Goal: Task Accomplishment & Management: Manage account settings

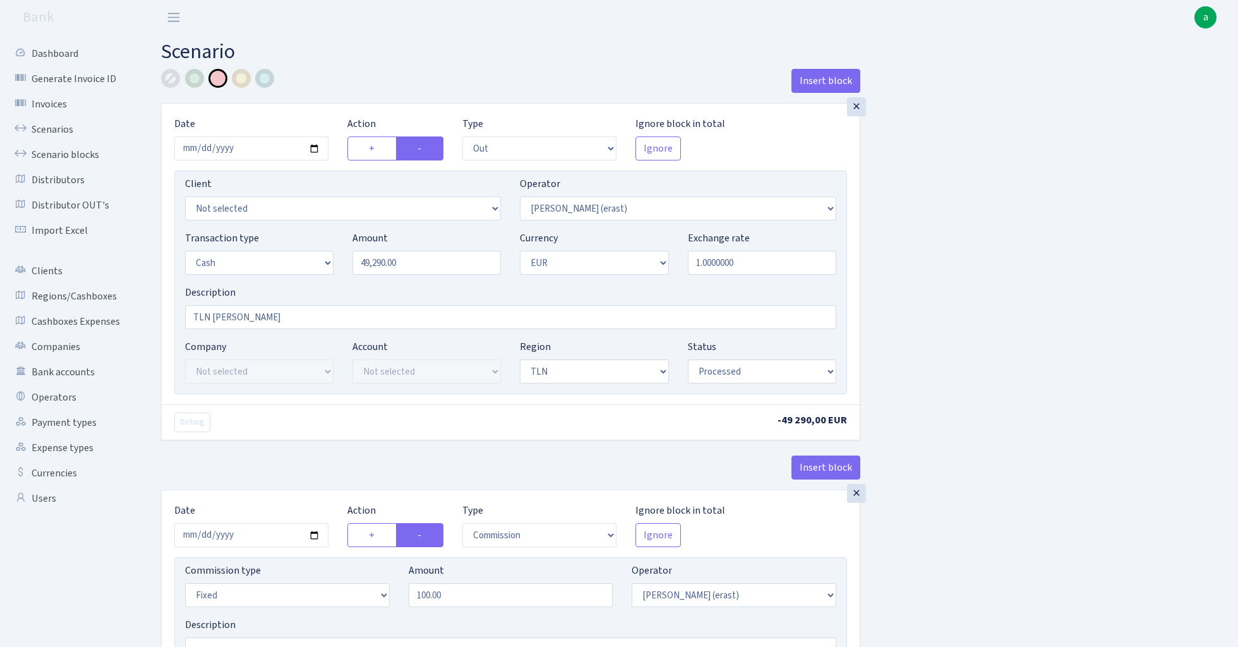
select select "out"
select select "155"
select select "1"
select select "2"
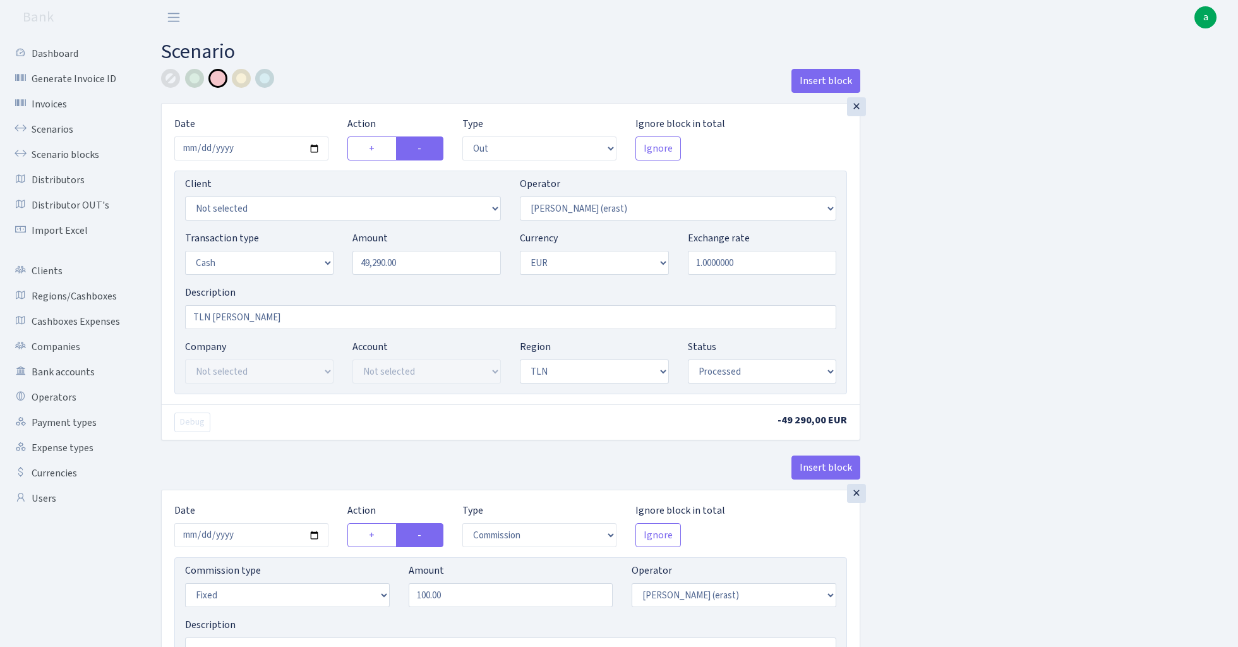
select select "processed"
select select "commission"
select select "fixed"
select select "155"
select select "processed"
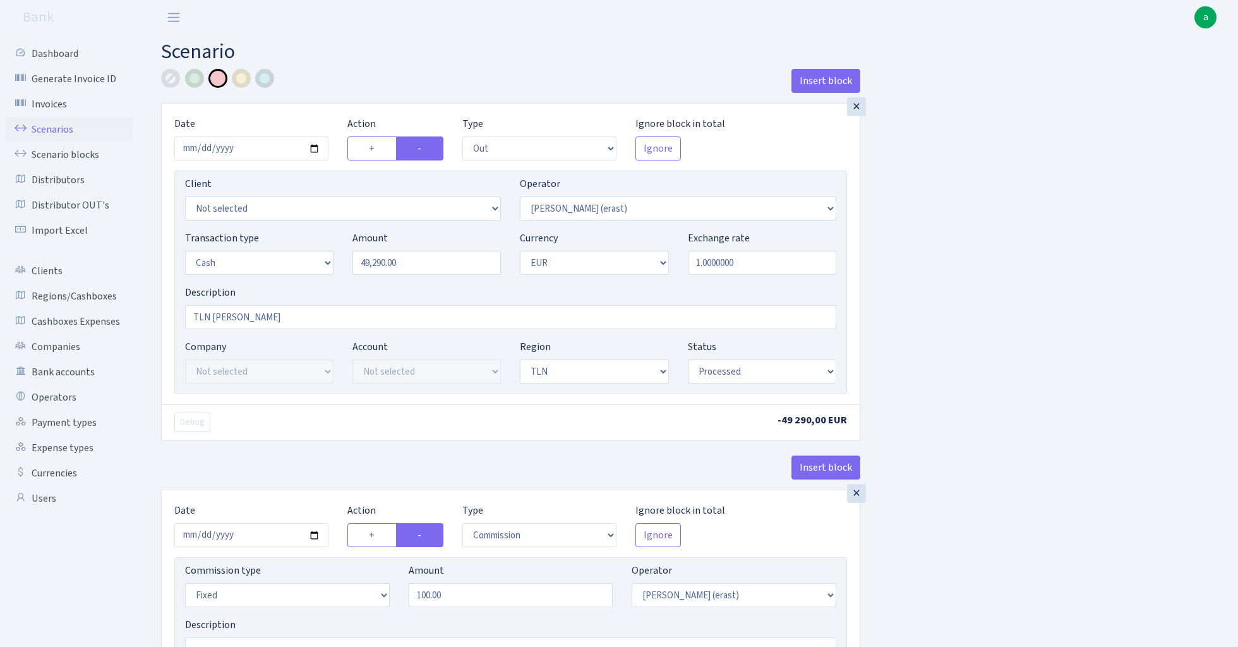
click at [45, 130] on link "Scenarios" at bounding box center [69, 129] width 126 height 25
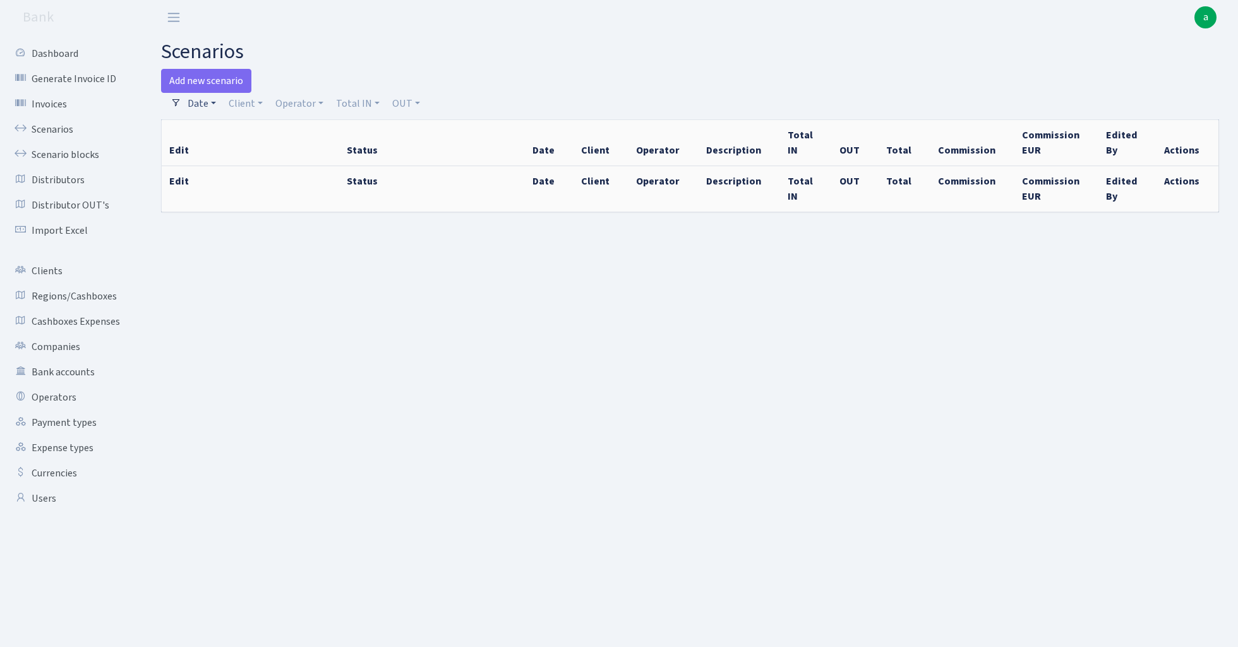
click at [198, 105] on link "Date" at bounding box center [202, 103] width 39 height 21
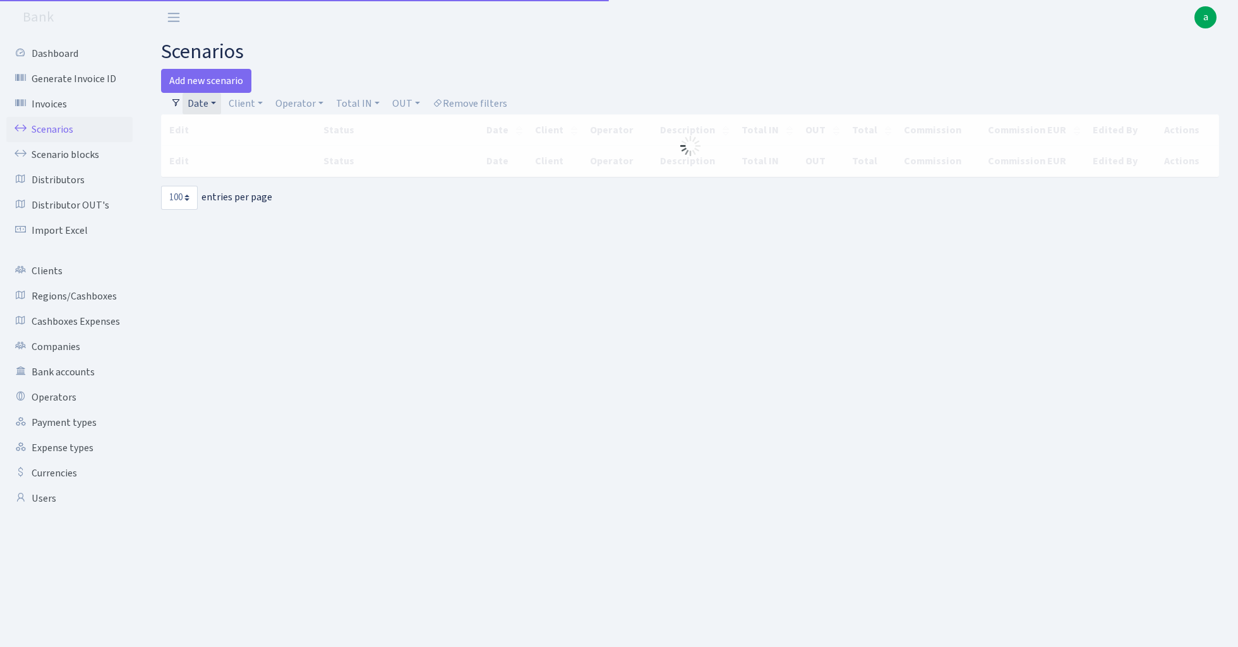
select select "100"
click at [205, 102] on link "Date" at bounding box center [202, 103] width 39 height 21
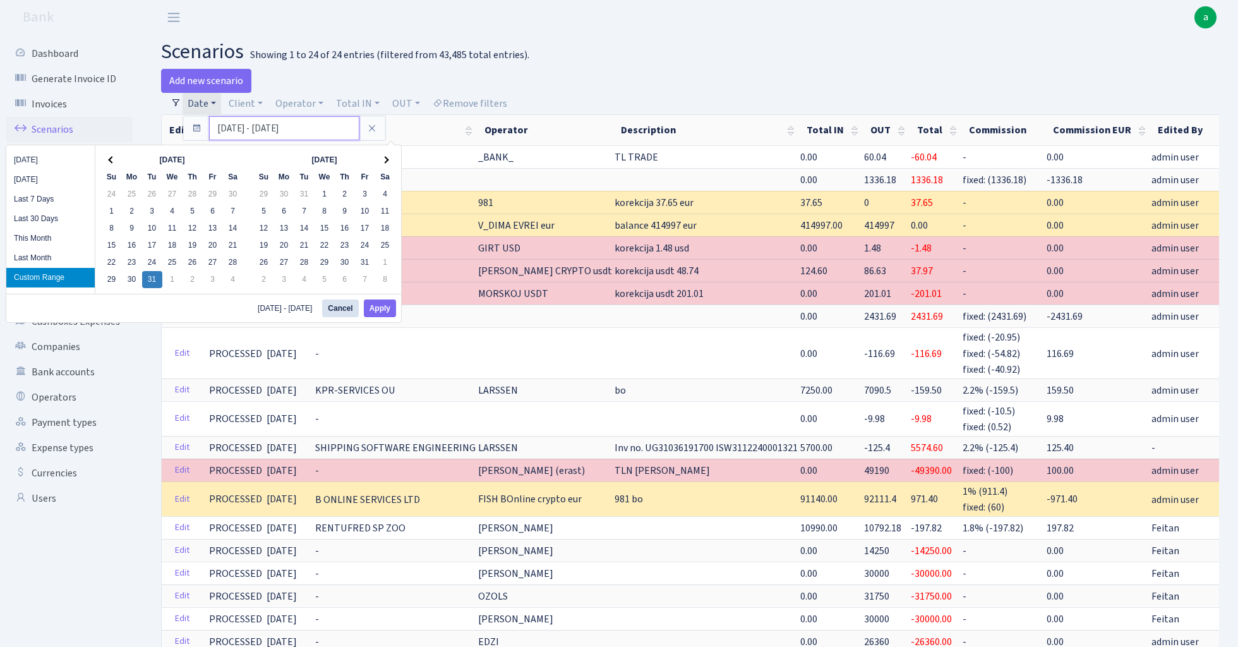
click at [236, 129] on input "31.12.2024 - 31.12.2024" at bounding box center [284, 128] width 150 height 24
click at [110, 160] on span at bounding box center [111, 160] width 7 height 7
click at [382, 310] on button "Apply" at bounding box center [380, 309] width 32 height 18
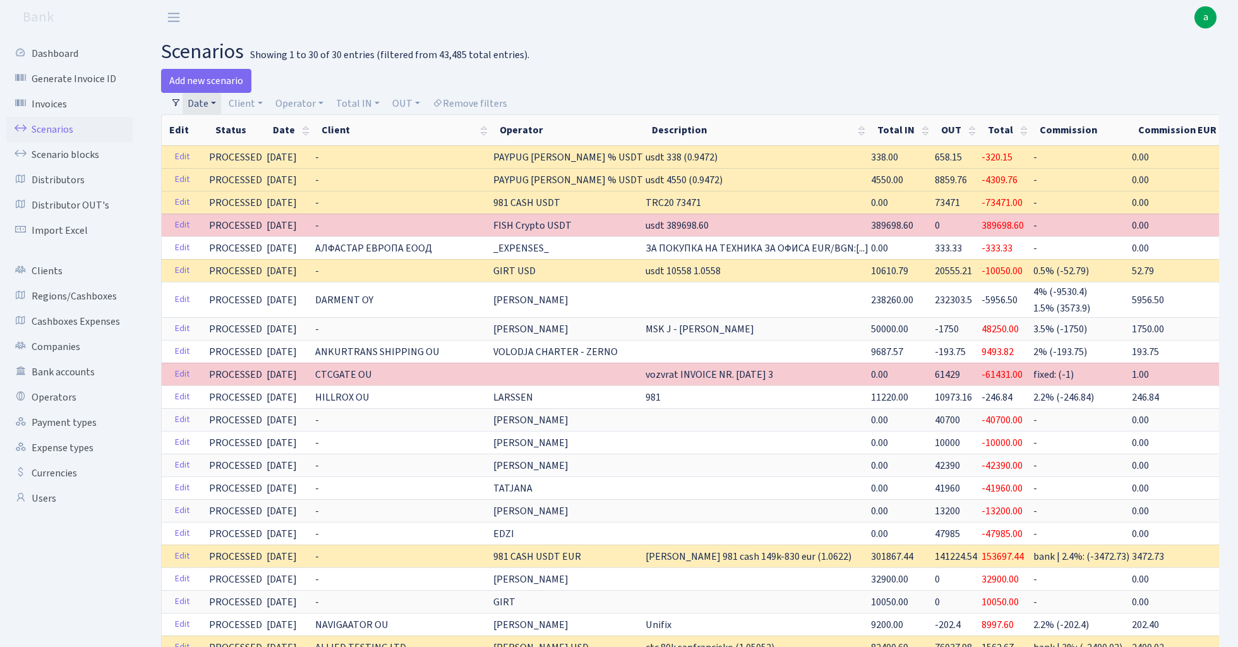
click at [209, 102] on link "Date" at bounding box center [202, 103] width 39 height 21
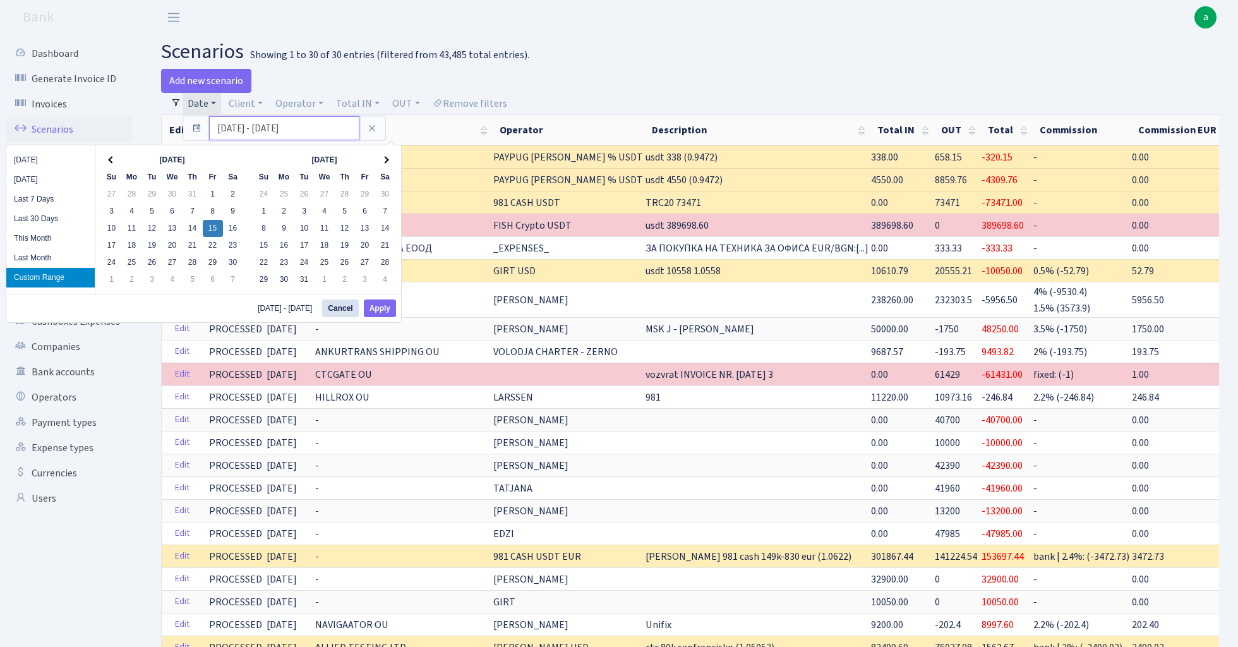
click at [236, 130] on input "15.11.2024 - 15.11.2024" at bounding box center [284, 128] width 150 height 24
click at [388, 311] on button "Apply" at bounding box center [380, 309] width 32 height 18
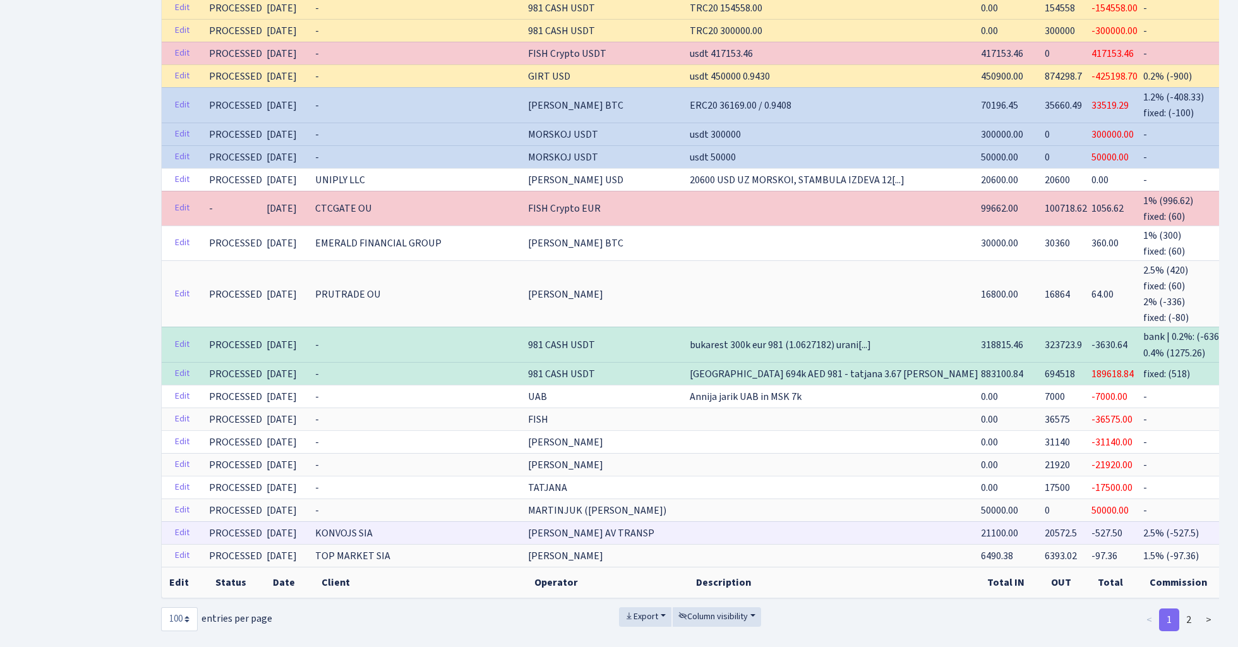
scroll to position [2139, 0]
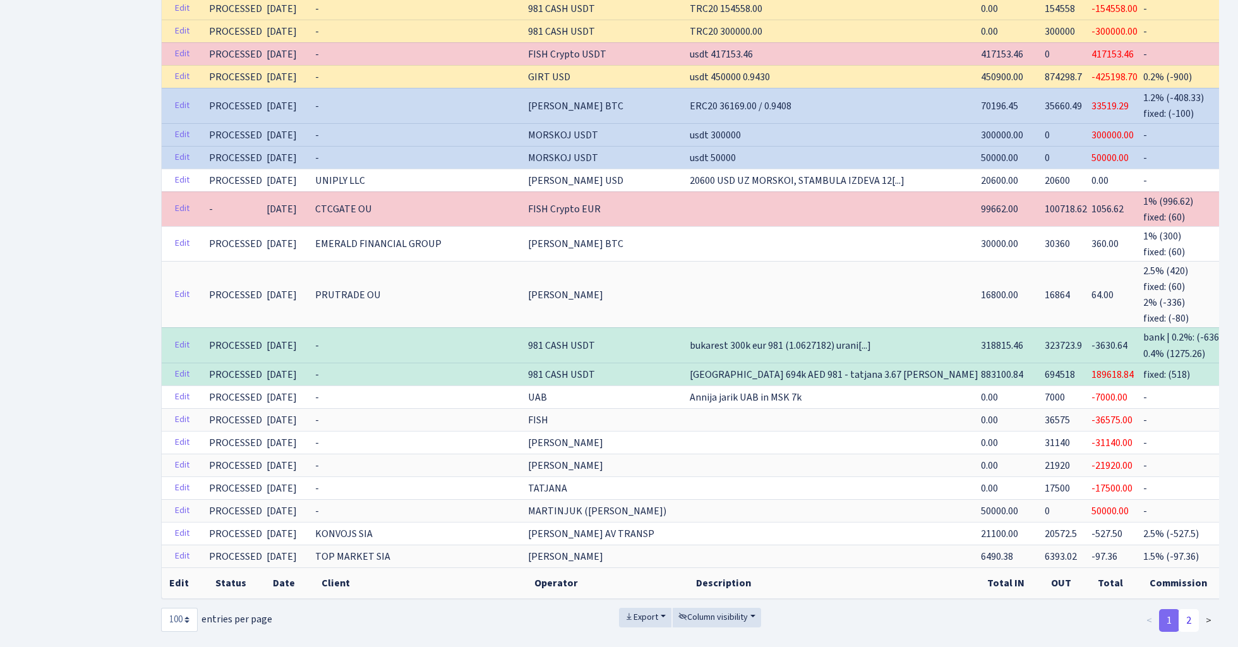
click at [1191, 609] on link "2" at bounding box center [1189, 620] width 20 height 23
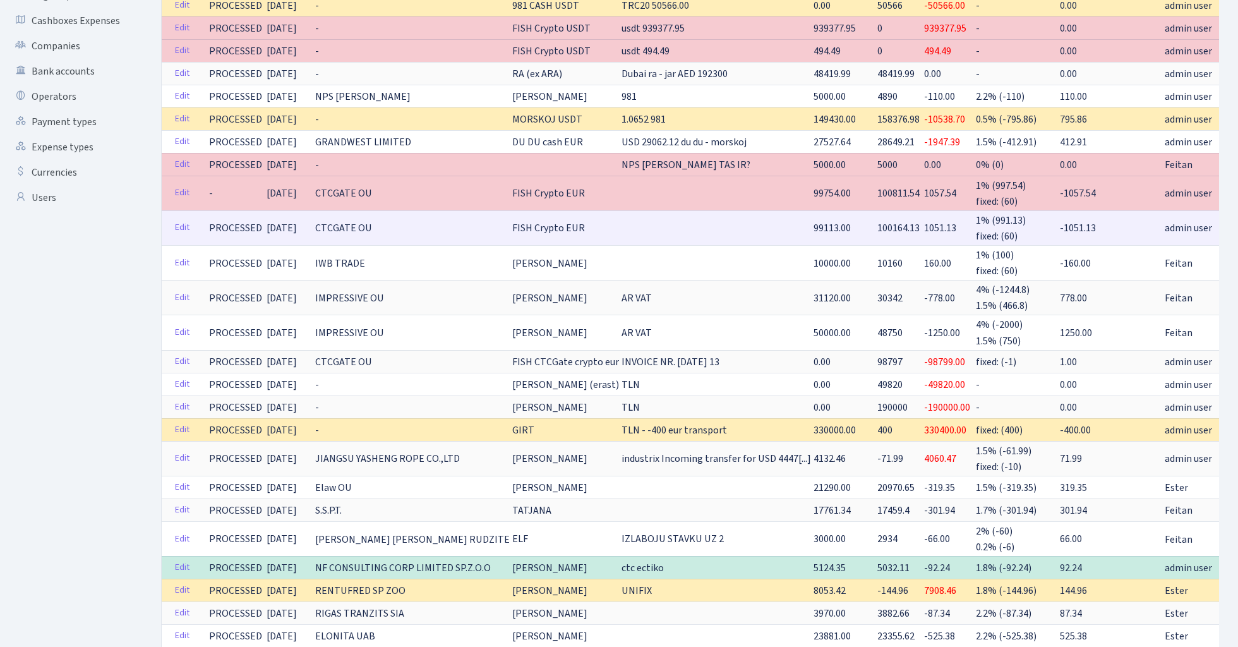
scroll to position [299, 0]
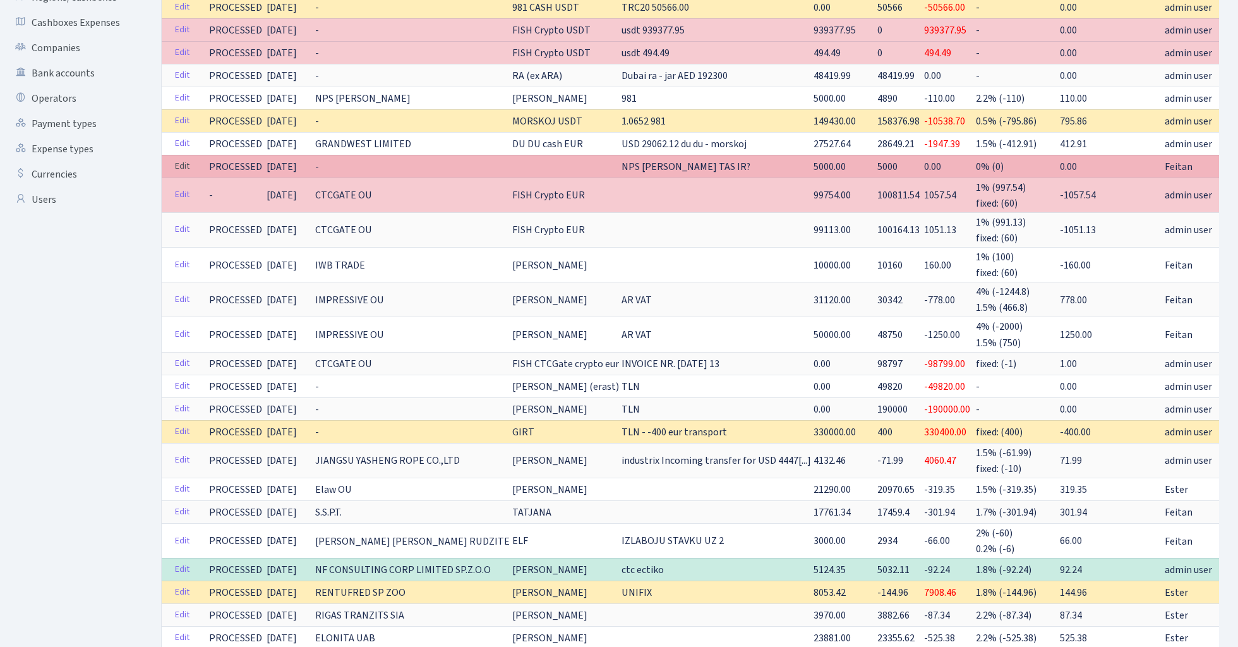
click at [176, 166] on link "Edit" at bounding box center [182, 167] width 26 height 20
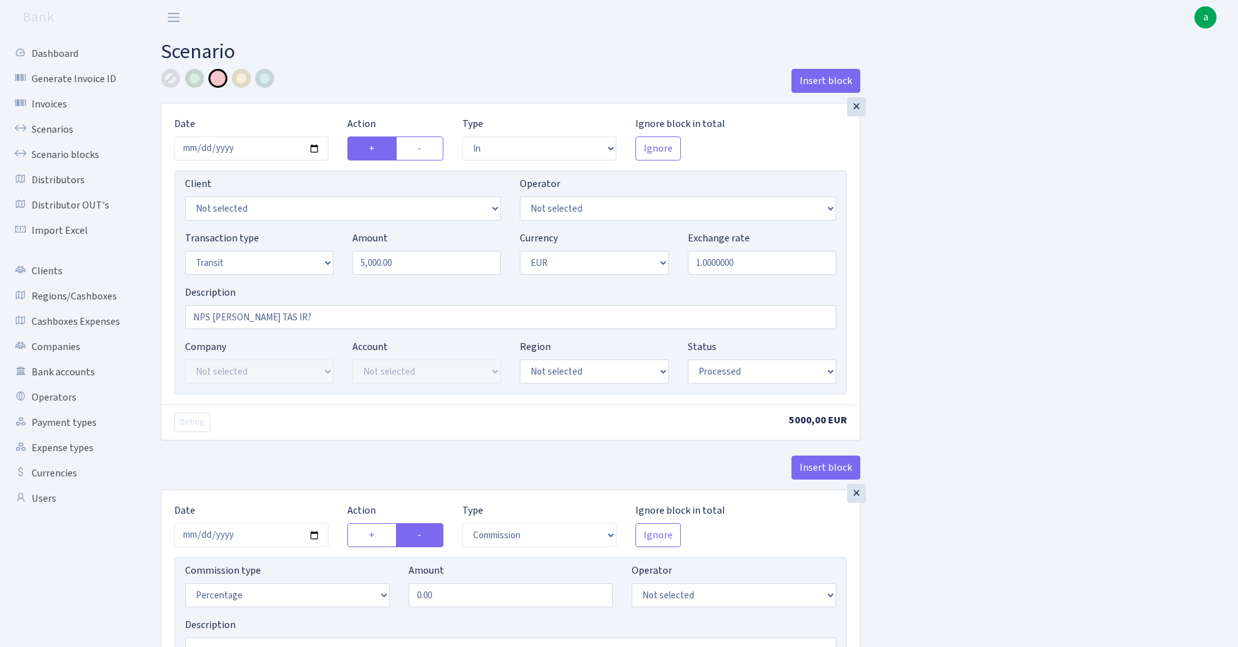
select select "in"
select select "5"
select select "1"
select select "processed"
select select "commission"
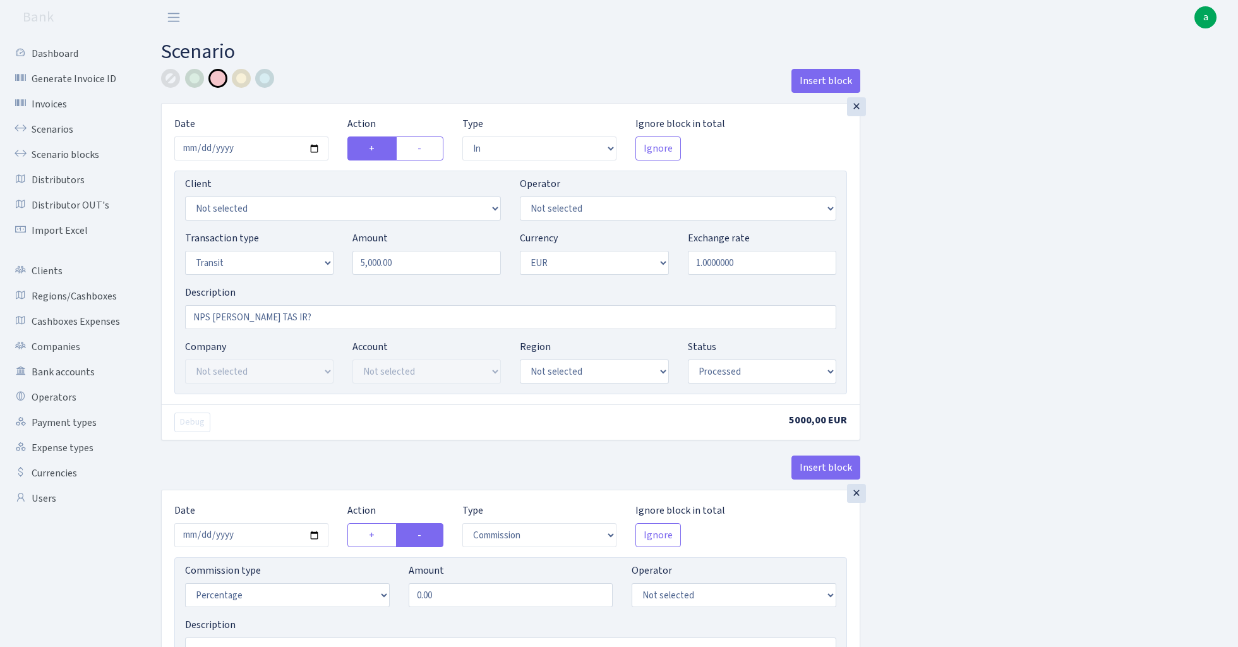
select select "processed"
click at [852, 107] on div "×" at bounding box center [856, 106] width 19 height 19
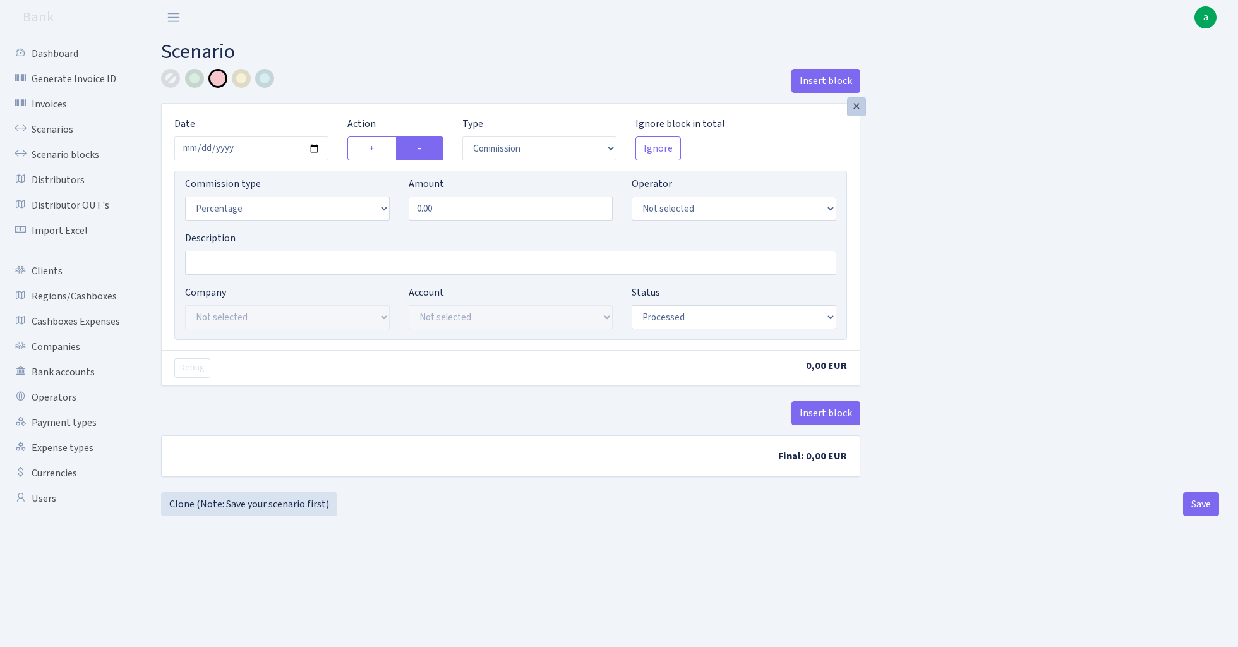
click at [855, 111] on div "×" at bounding box center [856, 106] width 19 height 19
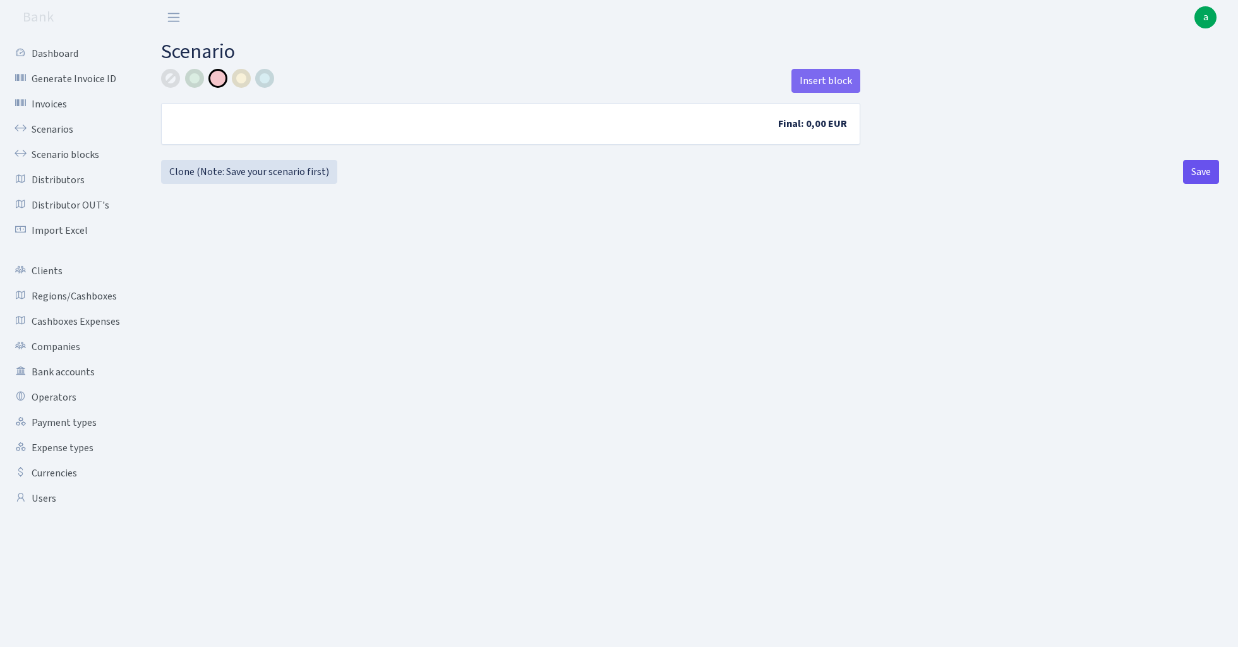
click at [1196, 167] on button "Save" at bounding box center [1201, 172] width 36 height 24
click at [45, 129] on link "Scenarios" at bounding box center [69, 129] width 126 height 25
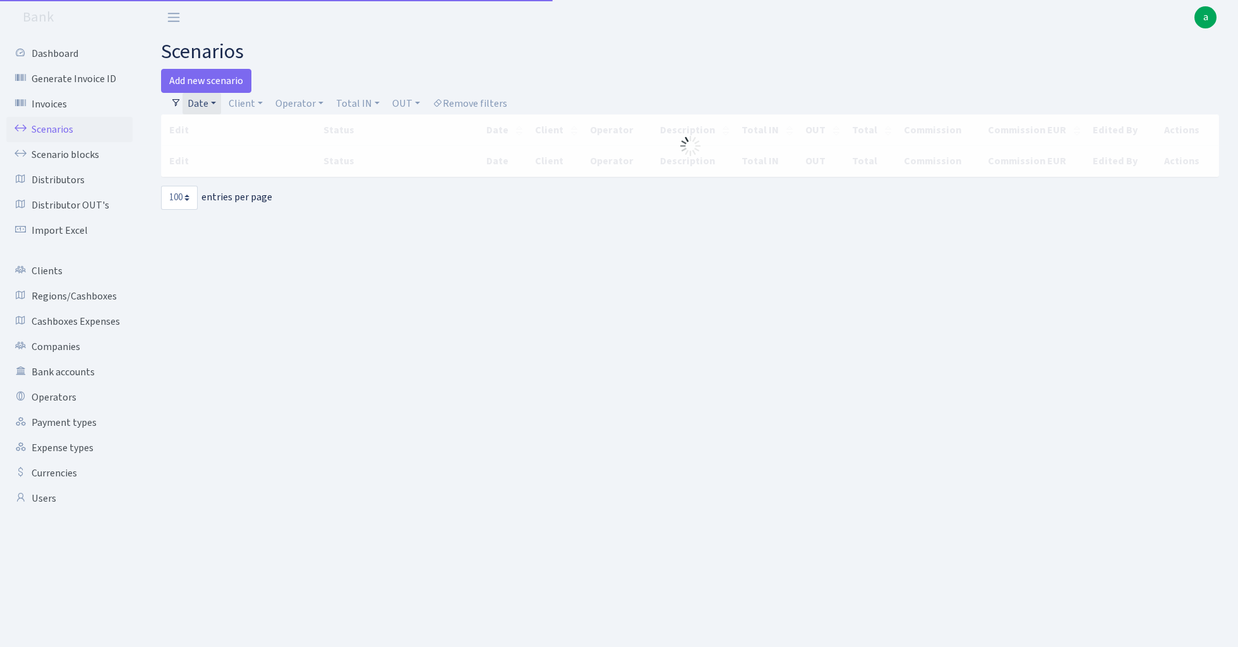
select select "100"
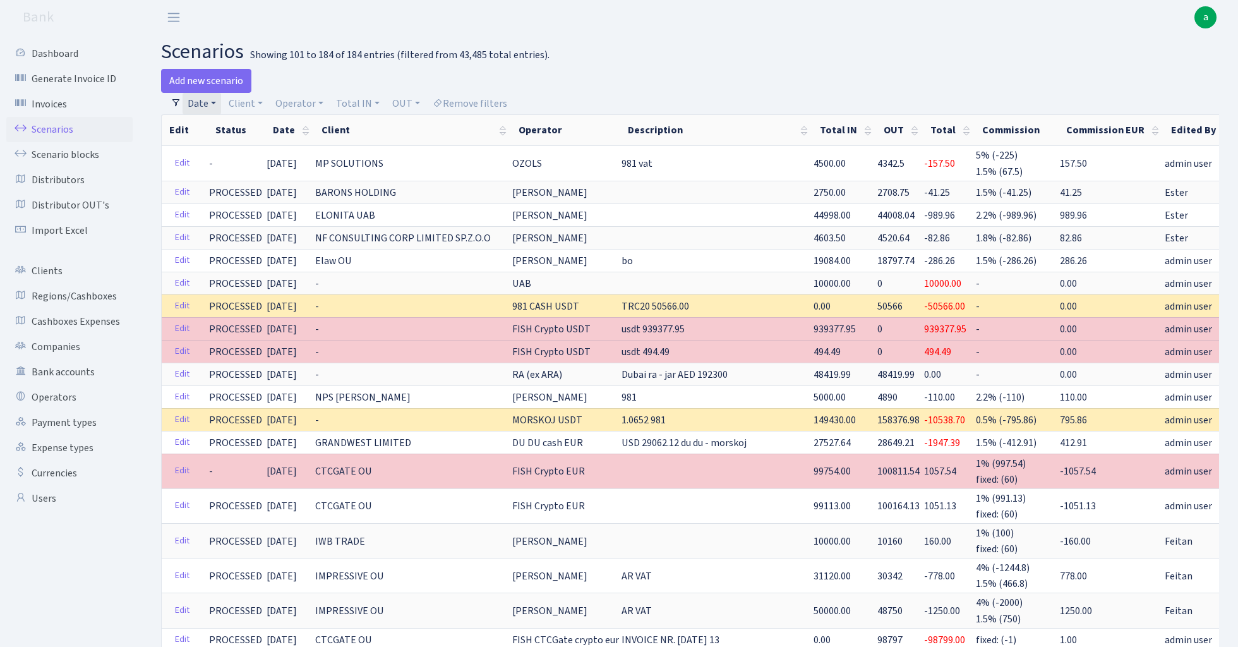
click at [210, 105] on link "Date" at bounding box center [202, 103] width 39 height 21
click at [234, 129] on input "10.11.2024 - 16.11.2024" at bounding box center [284, 128] width 150 height 24
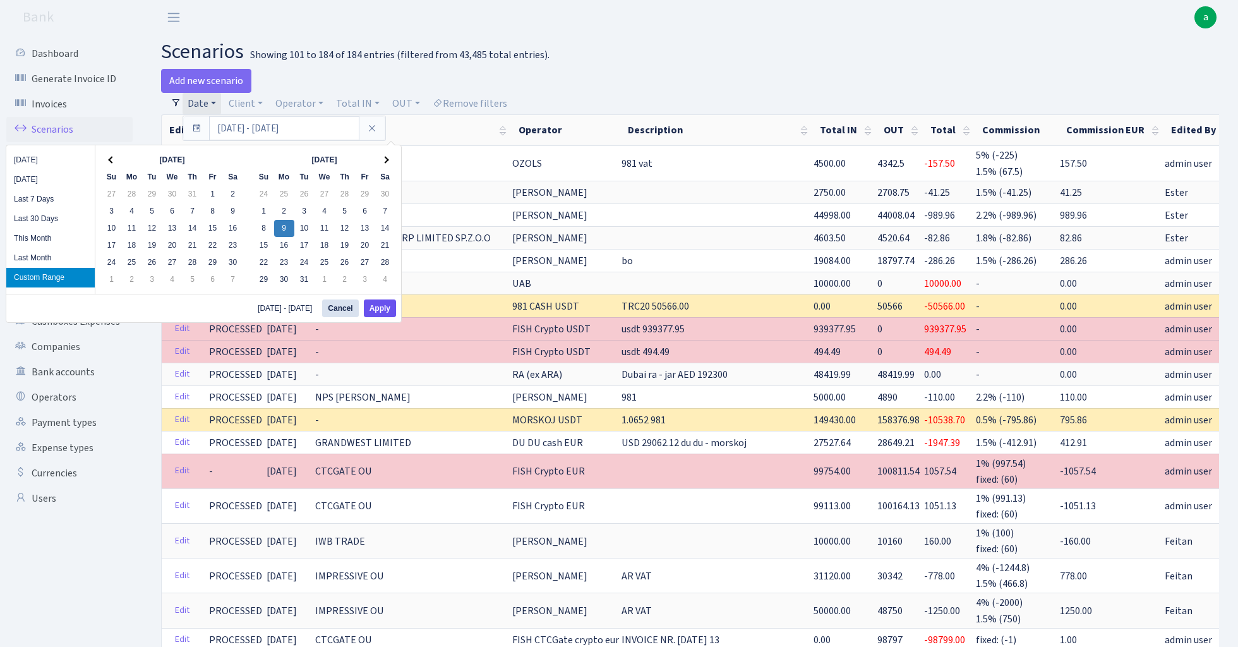
click at [385, 310] on button "Apply" at bounding box center [380, 309] width 32 height 18
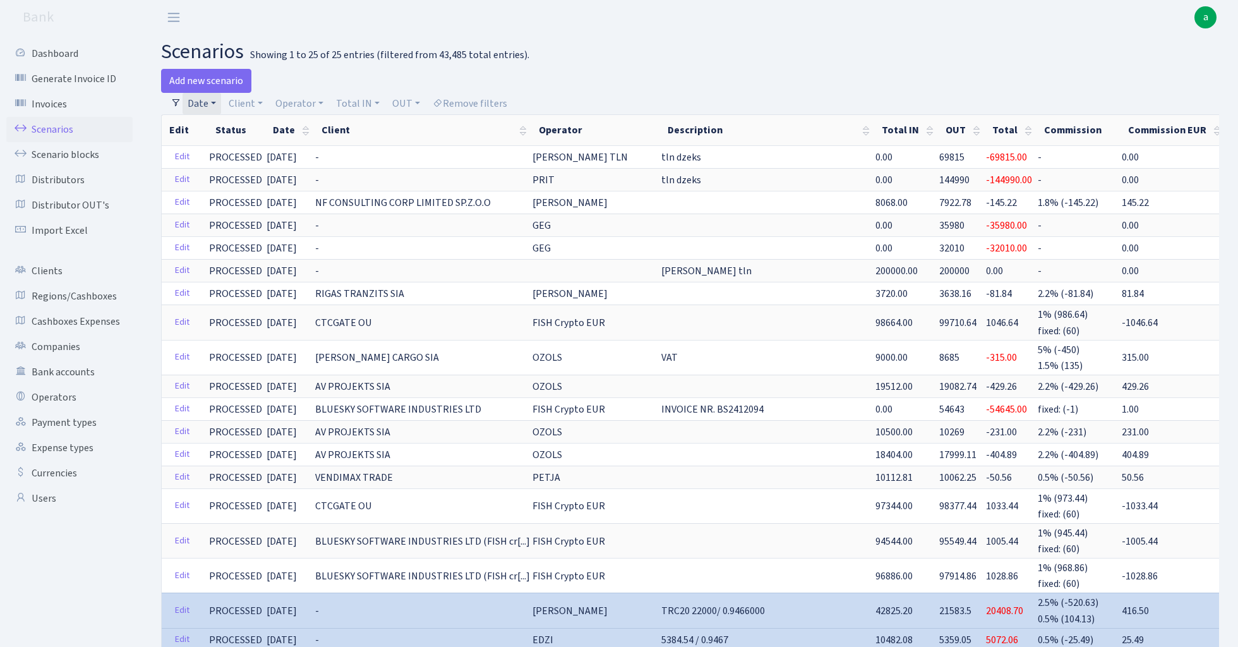
click at [207, 101] on link "Date" at bounding box center [202, 103] width 39 height 21
click at [245, 128] on input "09.12.2024 - 09.12.2024" at bounding box center [284, 128] width 150 height 24
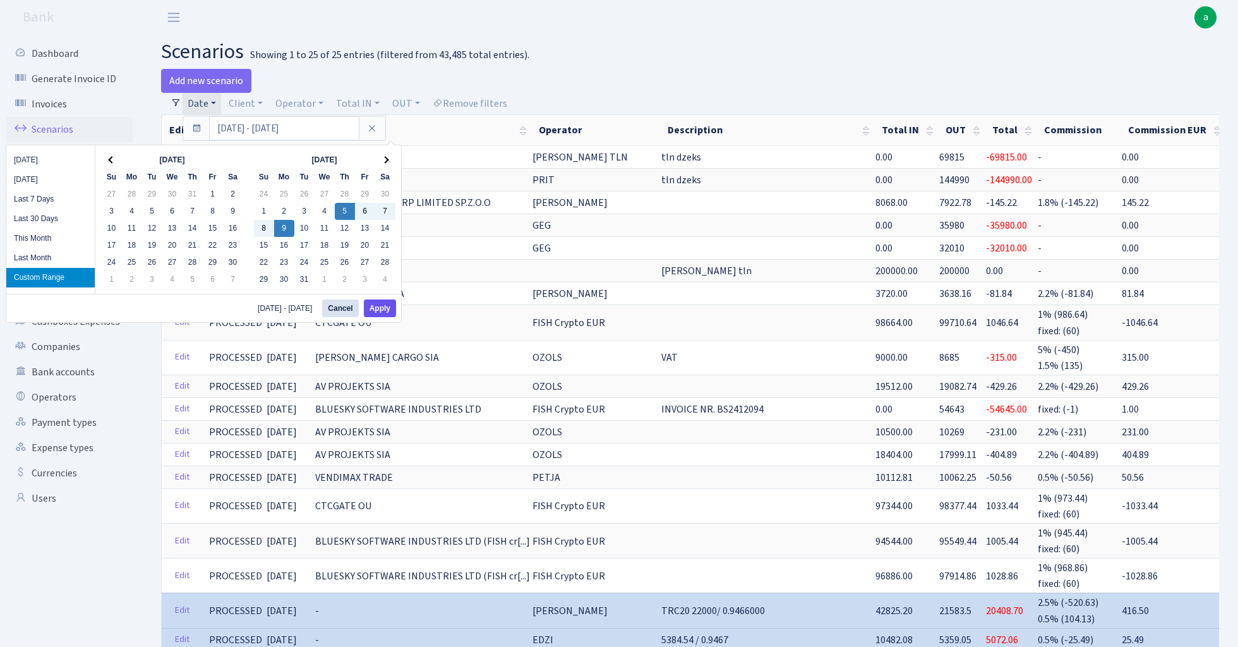
click at [385, 313] on button "Apply" at bounding box center [380, 309] width 32 height 18
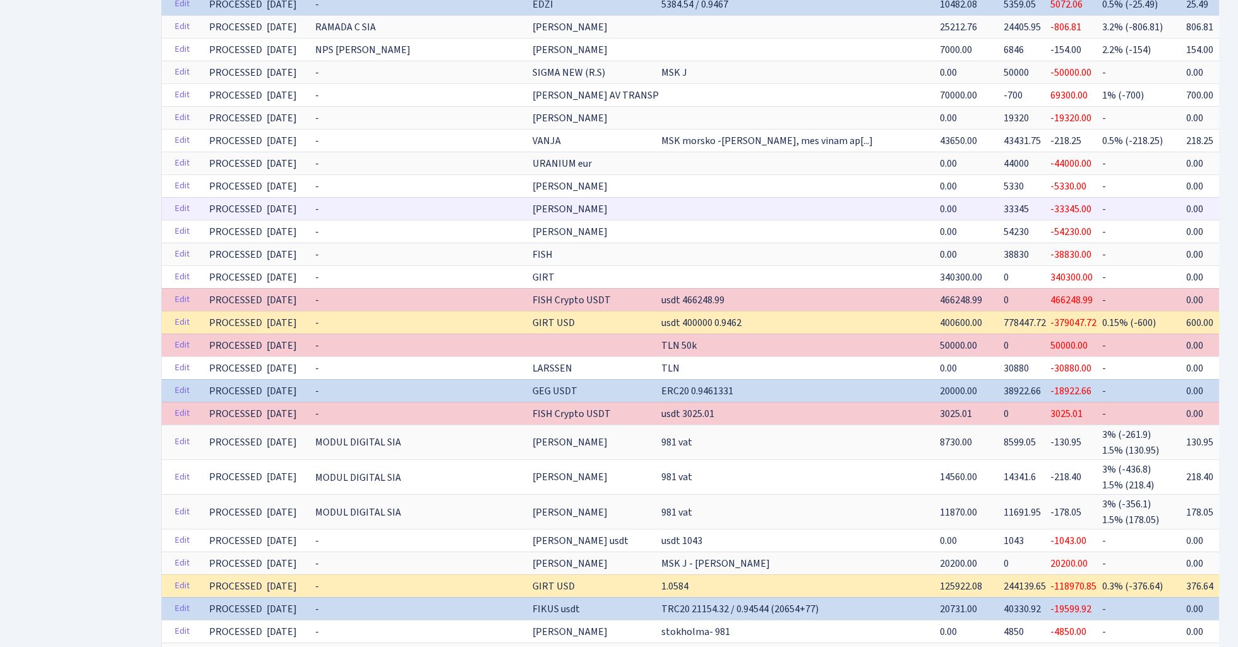
scroll to position [642, 0]
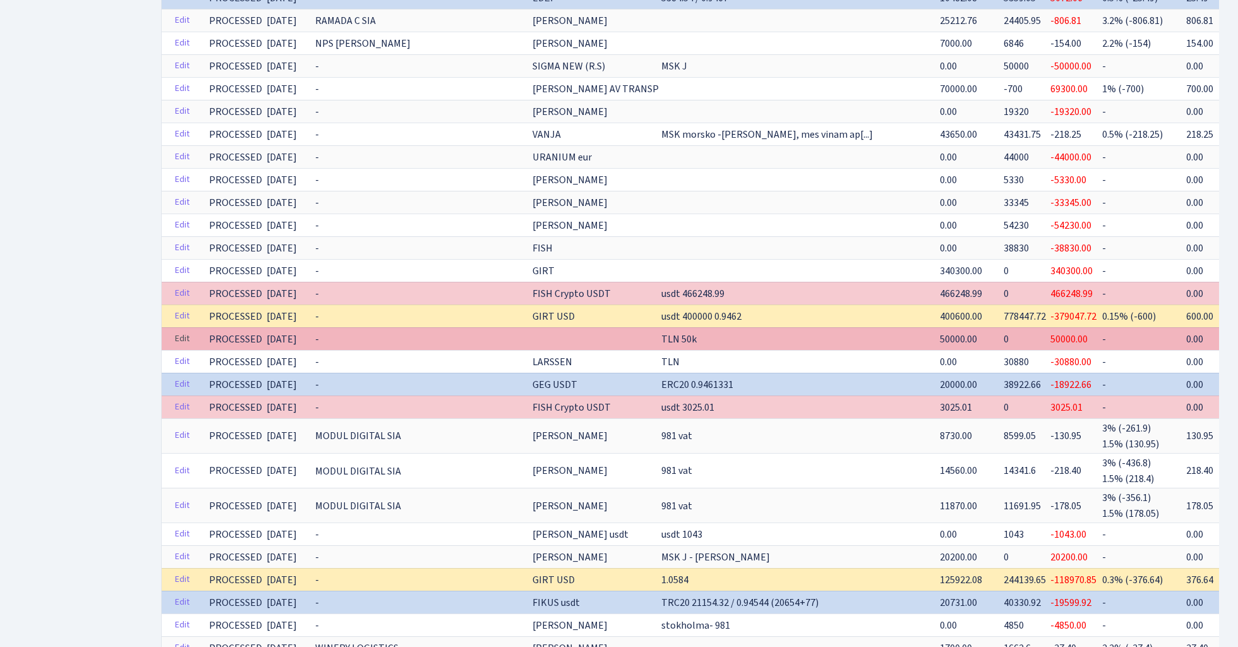
click at [180, 330] on link "Edit" at bounding box center [182, 339] width 26 height 20
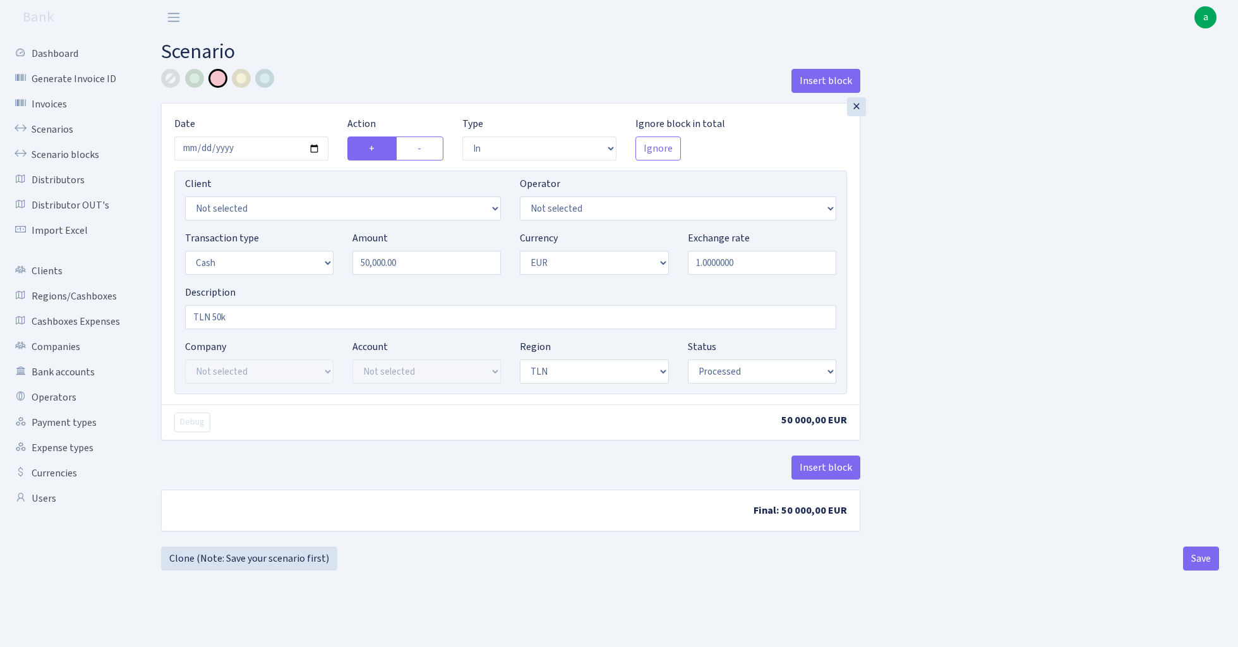
select select "in"
select select "1"
select select "2"
select select "processed"
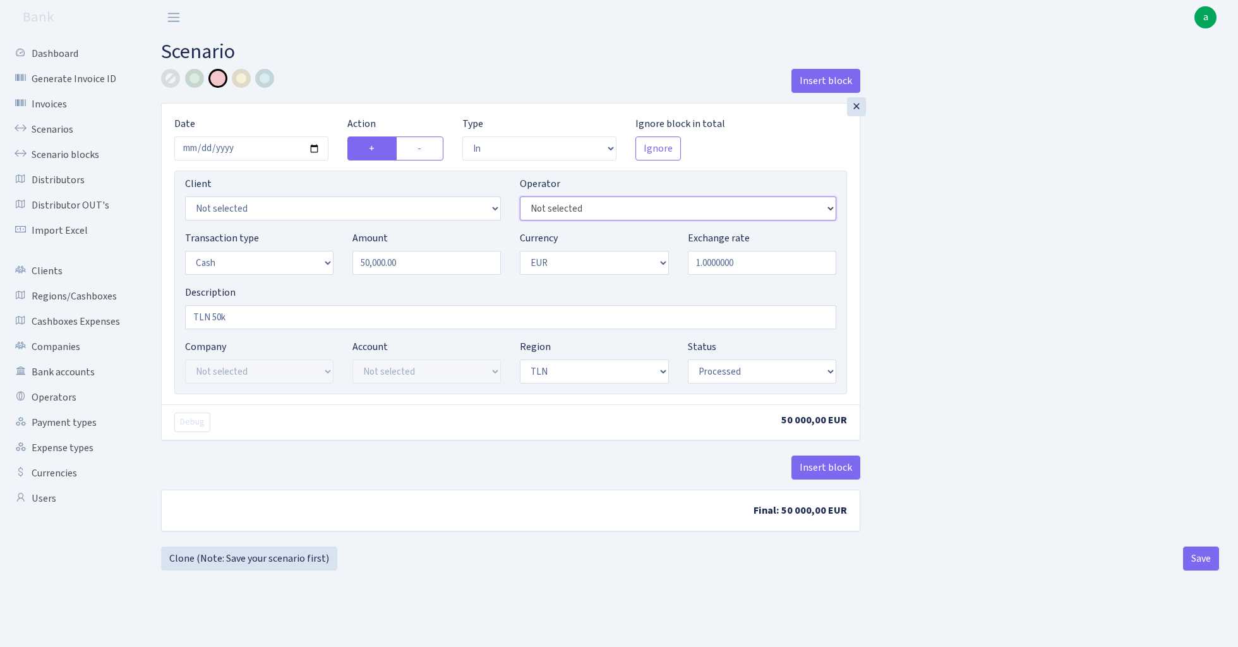
select select "155"
click at [287, 317] on input "TLN 50k" at bounding box center [510, 317] width 651 height 24
type input "TLN 50k erik??"
click at [1196, 566] on button "Save" at bounding box center [1201, 559] width 36 height 24
select select "in"
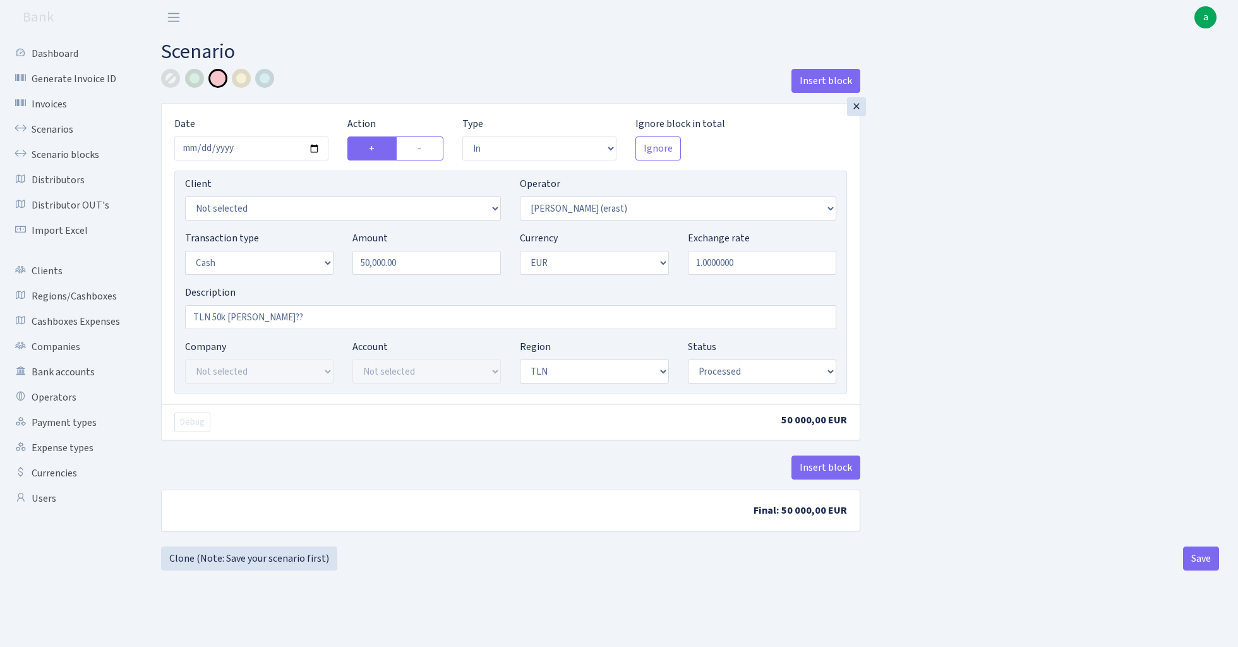
select select "155"
select select "1"
select select "2"
select select "processed"
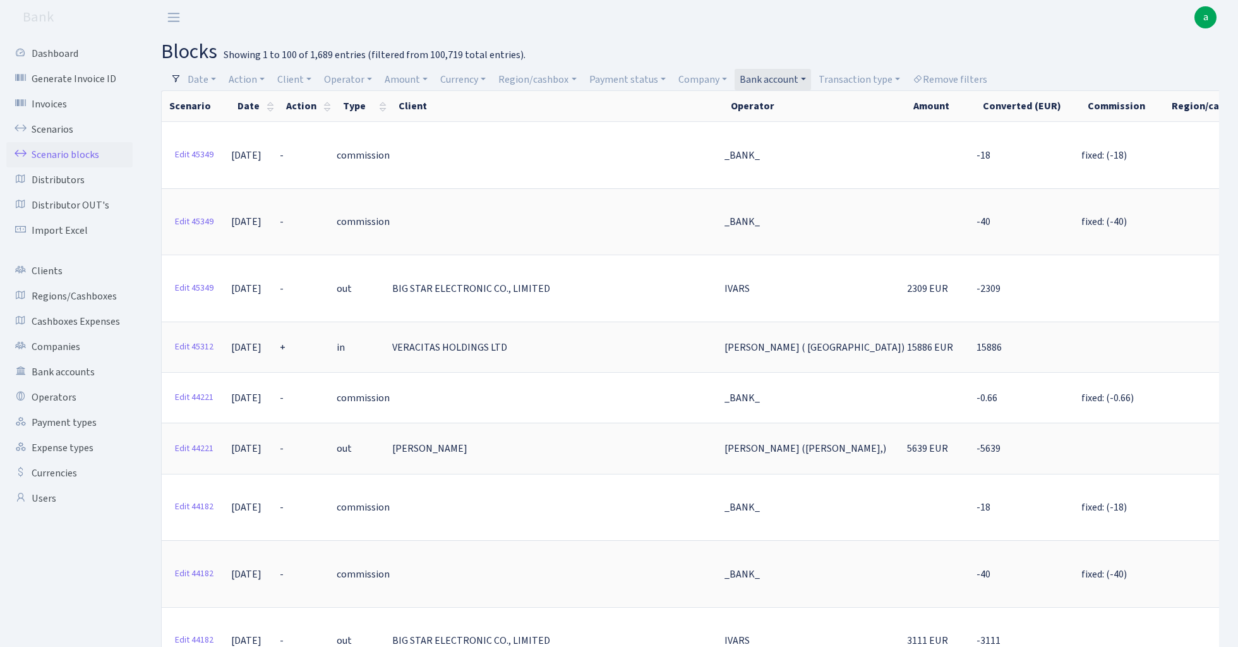
select select "100"
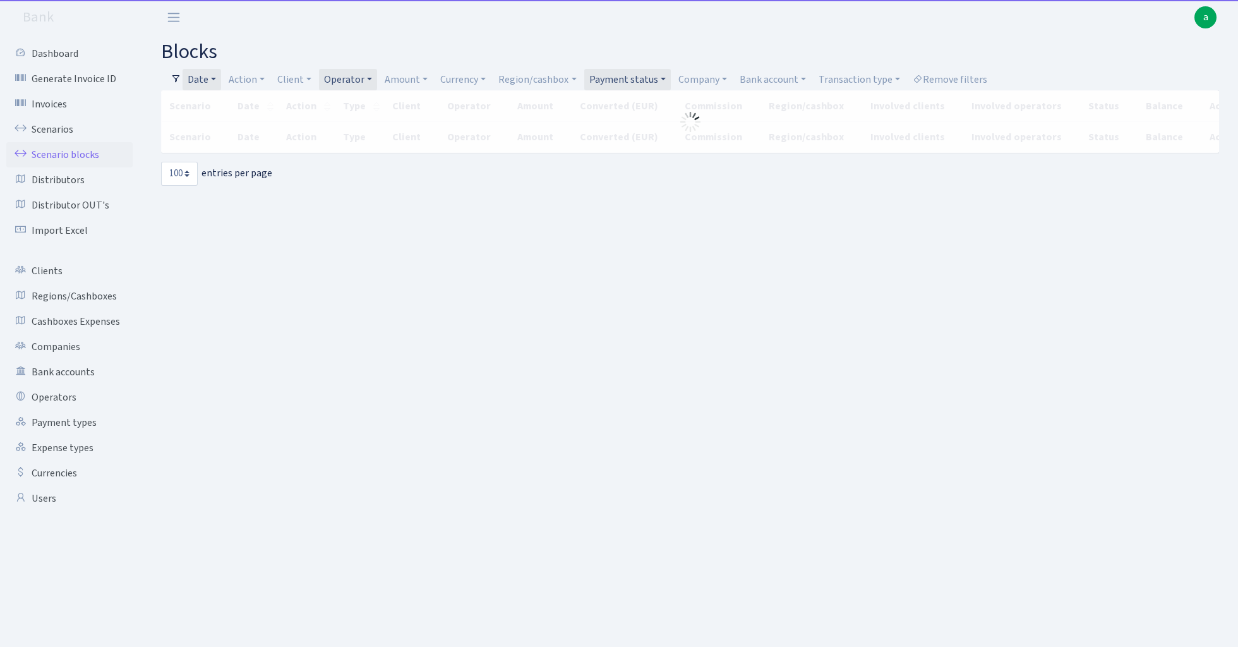
select select "100"
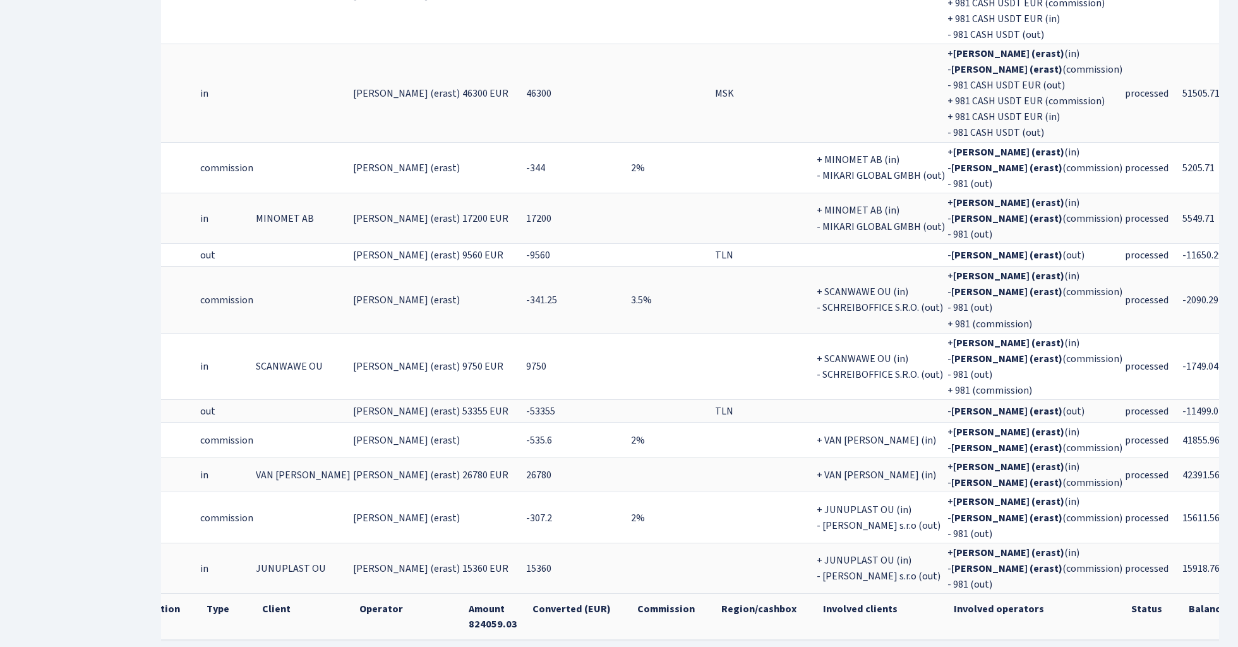
scroll to position [1029, 0]
